Goal: Task Accomplishment & Management: Manage account settings

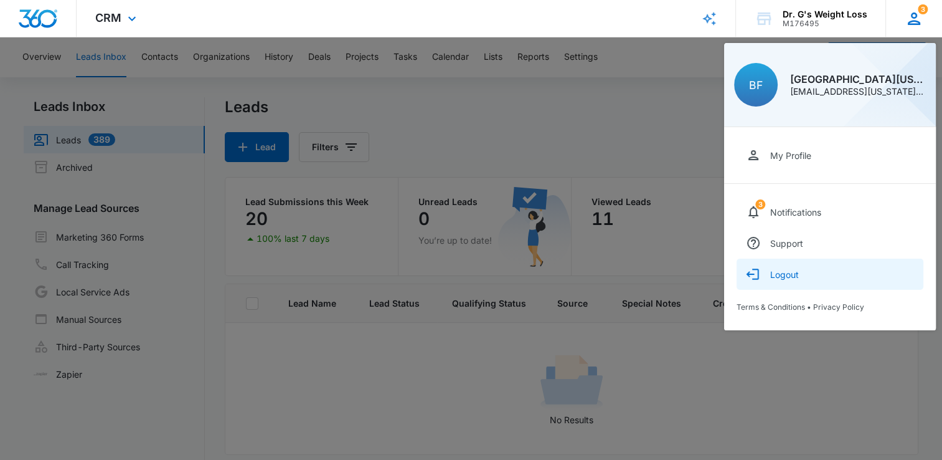
click at [770, 268] on button "Logout" at bounding box center [830, 274] width 187 height 31
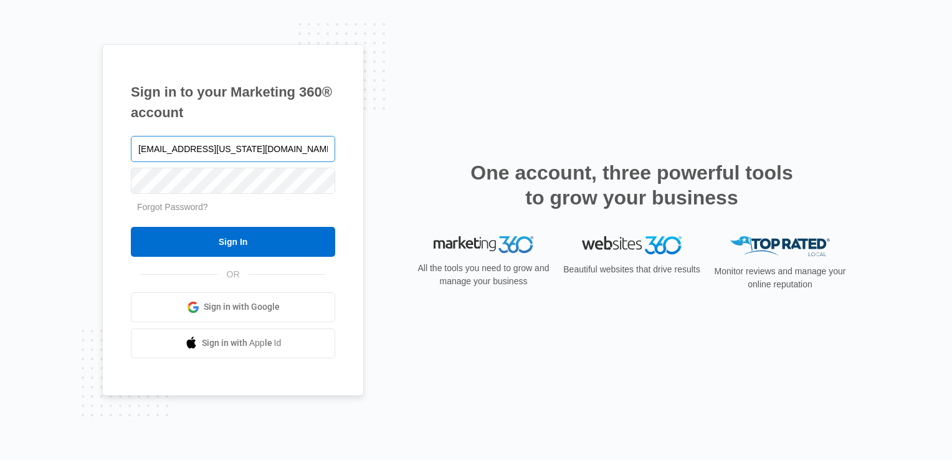
click at [263, 149] on input "[EMAIL_ADDRESS][US_STATE][DOMAIN_NAME]" at bounding box center [233, 149] width 204 height 26
type input "[EMAIL_ADDRESS][US_STATE][DOMAIN_NAME]"
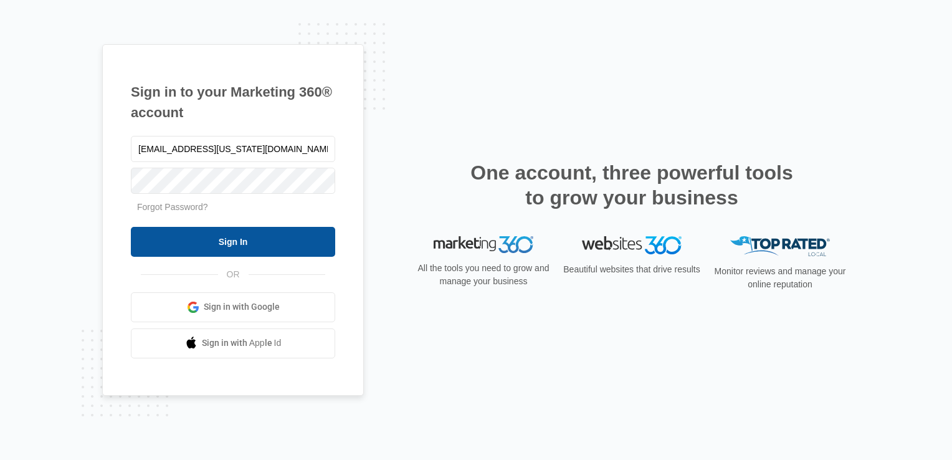
click at [252, 248] on input "Sign In" at bounding box center [233, 242] width 204 height 30
